Goal: Find specific page/section: Find specific page/section

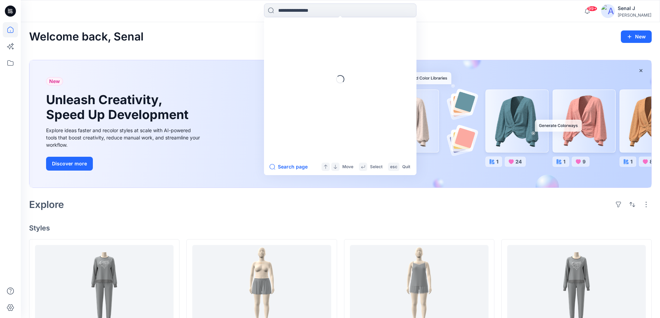
scroll to position [231, 0]
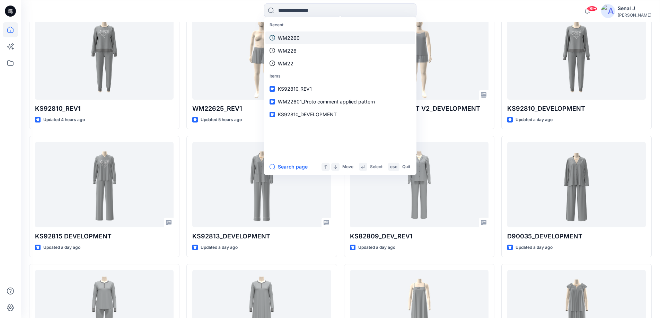
click at [300, 38] on link "WM2260" at bounding box center [340, 38] width 150 height 13
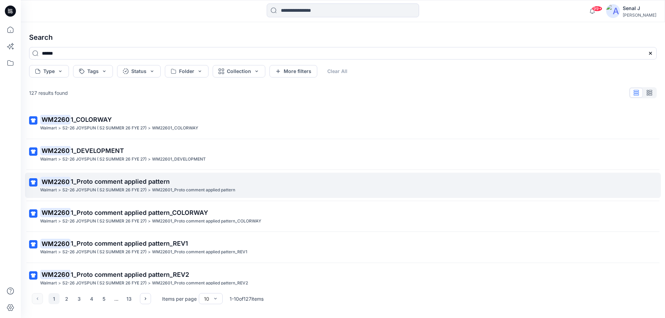
click at [88, 182] on span "1_Proto comment applied pattern" at bounding box center [120, 181] width 99 height 7
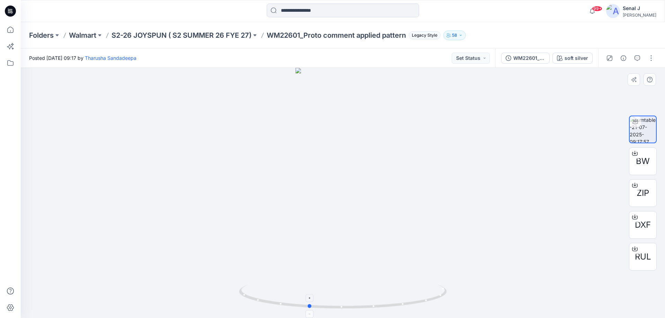
drag, startPoint x: 436, startPoint y: 299, endPoint x: 377, endPoint y: 226, distance: 93.6
click at [401, 296] on icon at bounding box center [344, 298] width 210 height 26
drag, startPoint x: 351, startPoint y: 101, endPoint x: 348, endPoint y: 140, distance: 39.3
click at [348, 140] on img at bounding box center [343, 160] width 174 height 315
drag, startPoint x: 330, startPoint y: 309, endPoint x: 361, endPoint y: 308, distance: 31.2
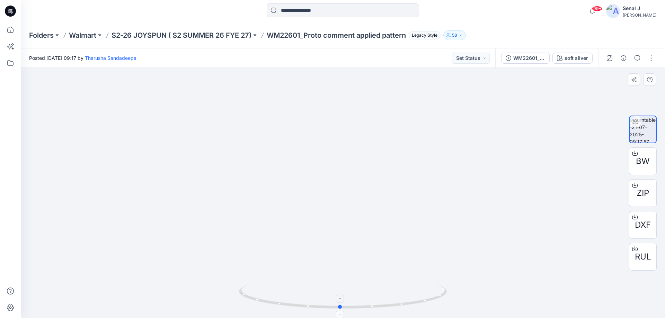
click at [361, 308] on icon at bounding box center [344, 298] width 210 height 26
